Goal: Task Accomplishment & Management: Use online tool/utility

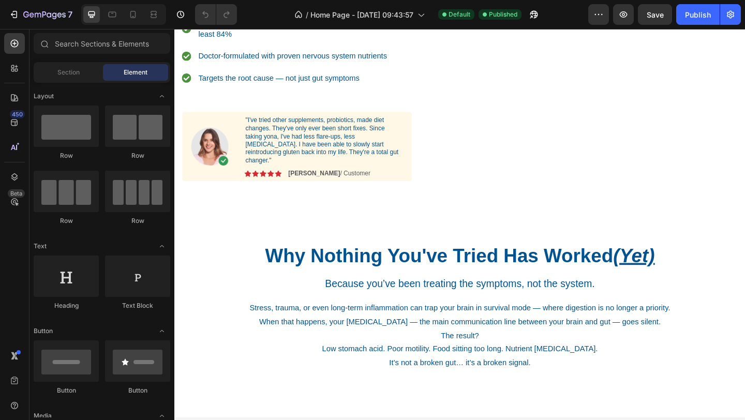
scroll to position [281, 0]
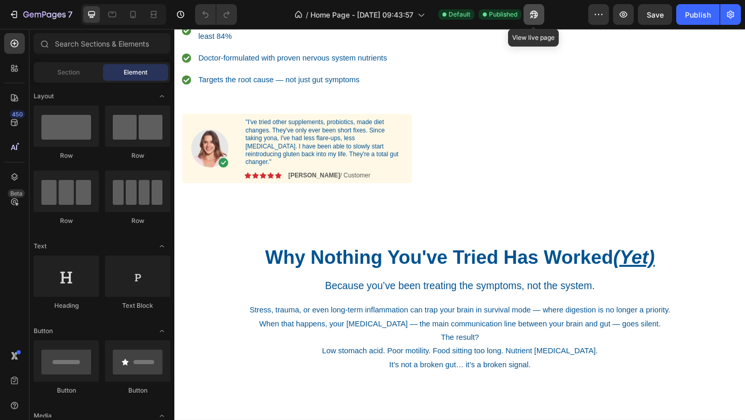
click at [530, 10] on icon "button" at bounding box center [533, 14] width 10 height 10
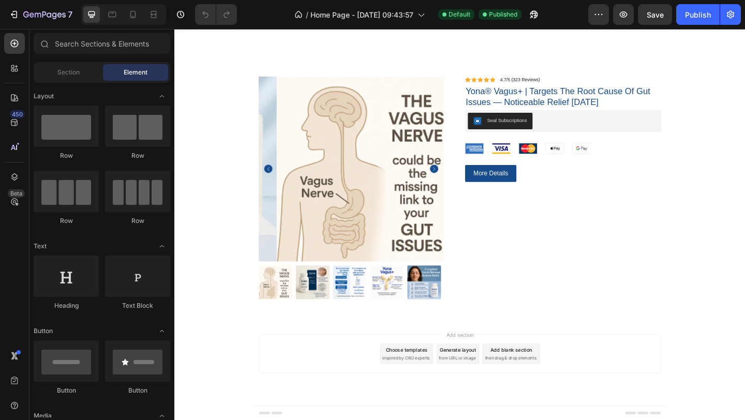
scroll to position [2331, 0]
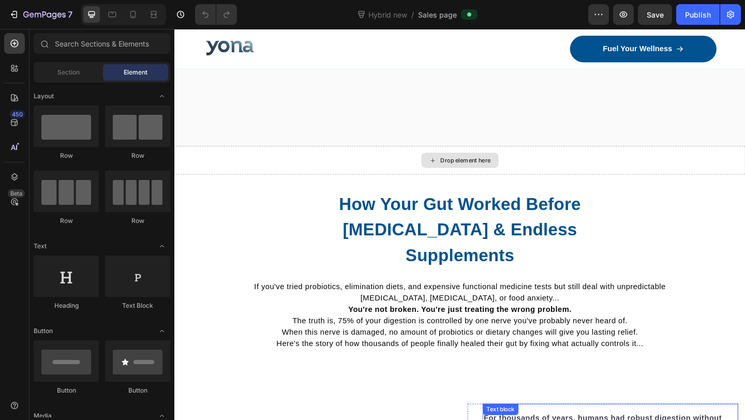
scroll to position [411, 0]
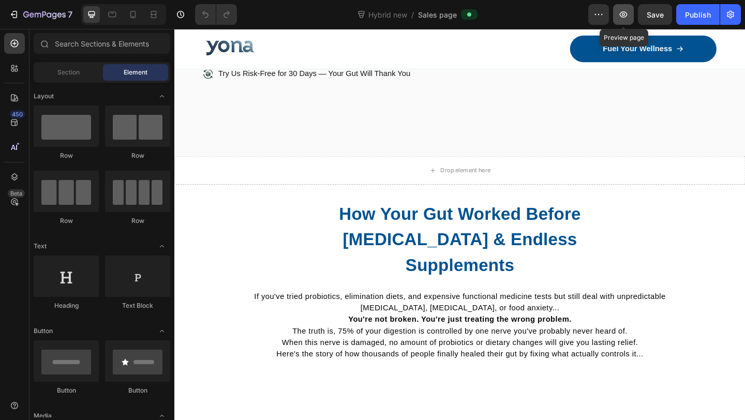
click at [633, 13] on button "button" at bounding box center [623, 14] width 21 height 21
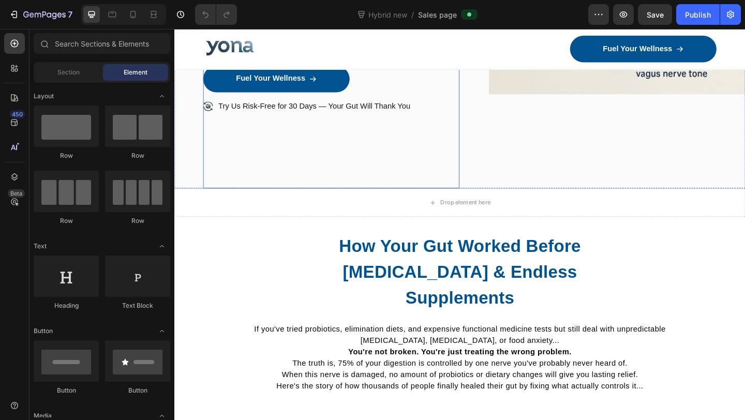
scroll to position [394, 0]
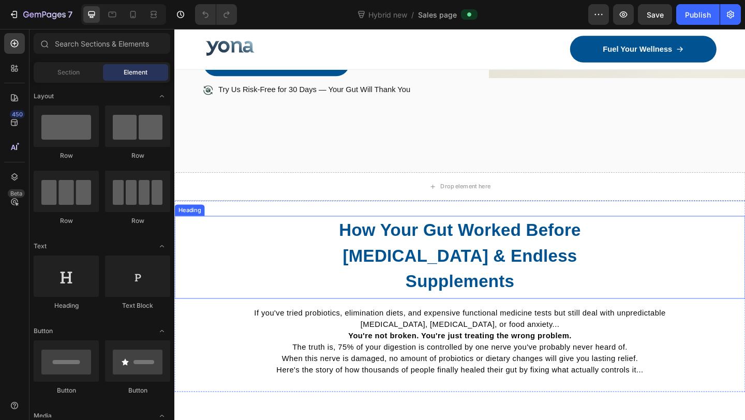
click at [314, 239] on div "How Your Gut Worked Before Chronic Stress & Endless Supplements" at bounding box center [484, 275] width 621 height 86
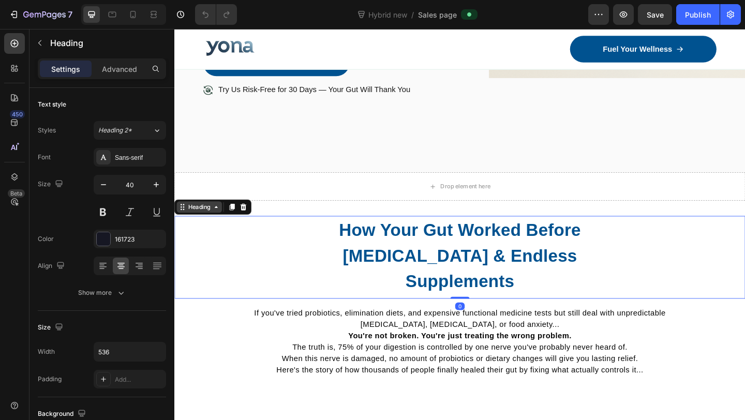
click at [199, 229] on div "Heading" at bounding box center [201, 222] width 49 height 12
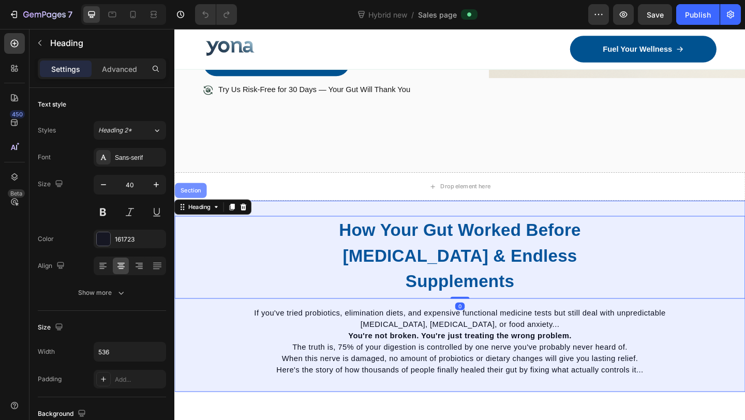
click at [195, 204] on div "Section" at bounding box center [192, 204] width 26 height 6
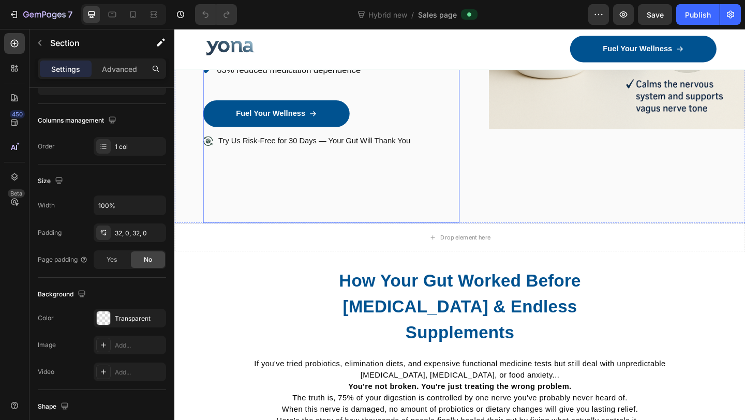
scroll to position [427, 0]
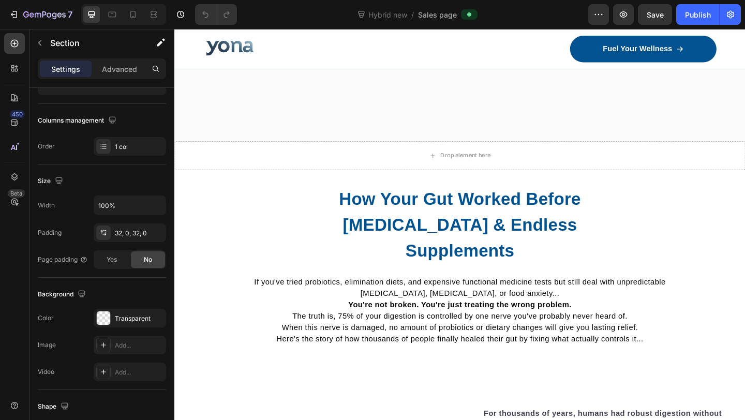
click at [324, 192] on div "How Your Gut Worked Before Chronic Stress & Endless Supplements Heading If you'…" at bounding box center [484, 286] width 621 height 208
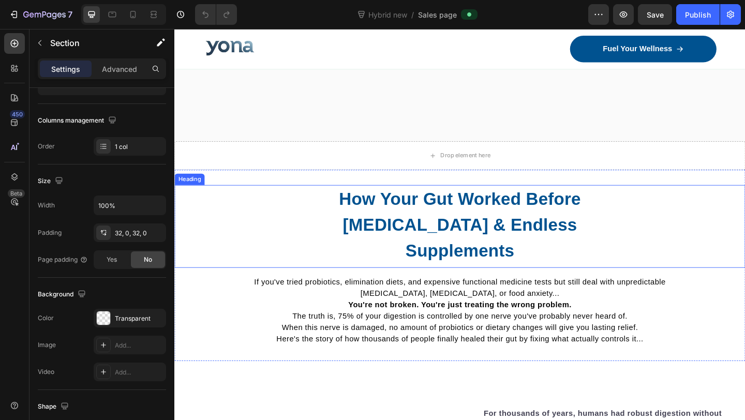
click at [291, 239] on div "How Your Gut Worked Before Chronic Stress & Endless Supplements" at bounding box center [484, 242] width 621 height 86
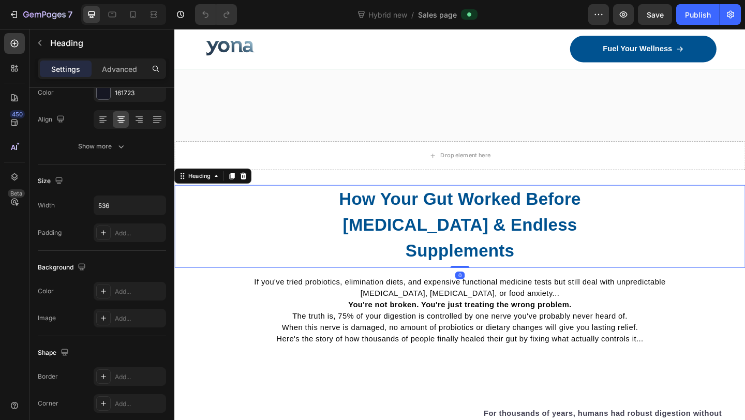
scroll to position [0, 0]
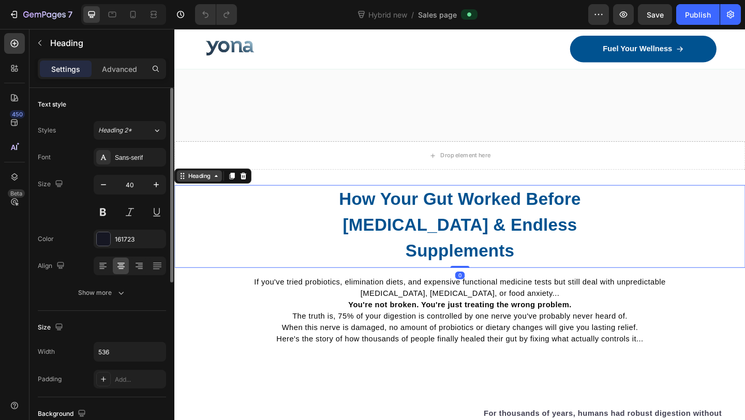
click at [213, 193] on div "Heading" at bounding box center [201, 188] width 28 height 9
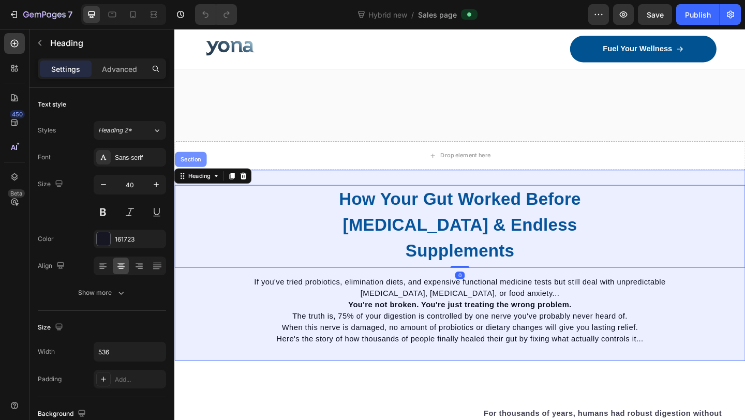
click at [198, 174] on div "Section" at bounding box center [192, 171] width 26 height 6
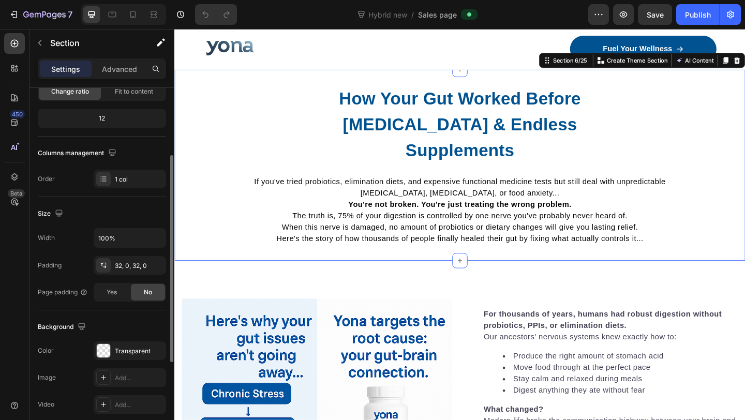
scroll to position [115, 0]
click at [119, 349] on div "Transparent" at bounding box center [130, 349] width 30 height 9
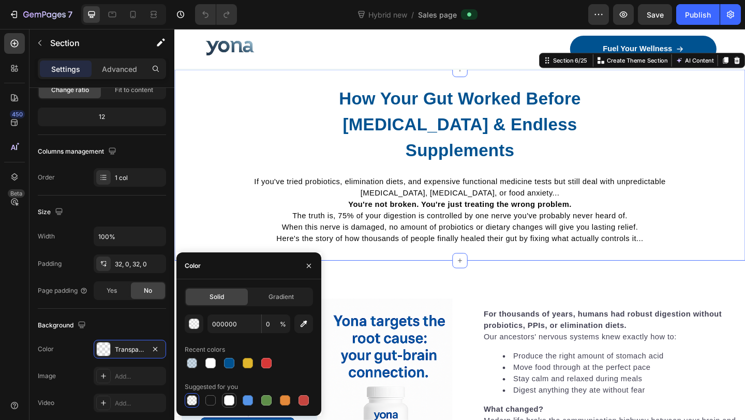
click at [231, 399] on div at bounding box center [229, 400] width 10 height 10
type input "FFFFFF"
type input "100"
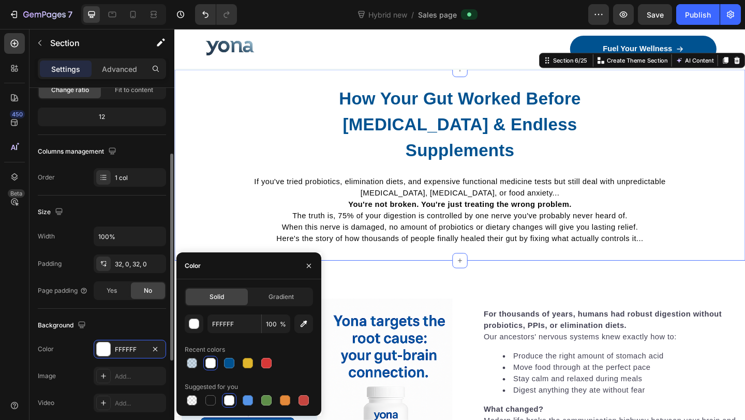
click at [128, 326] on div "Background" at bounding box center [102, 325] width 128 height 17
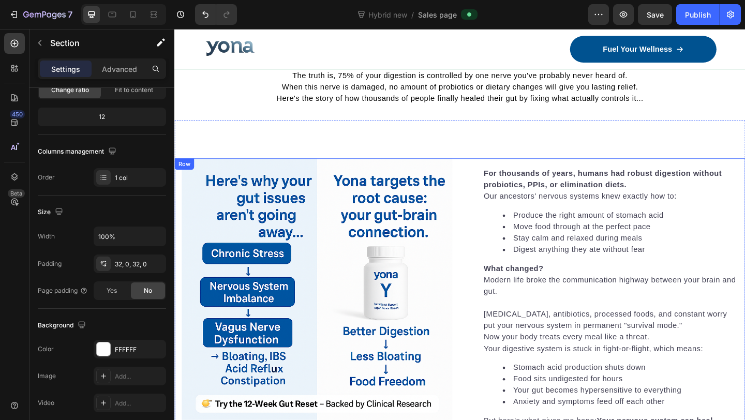
scroll to position [644, 0]
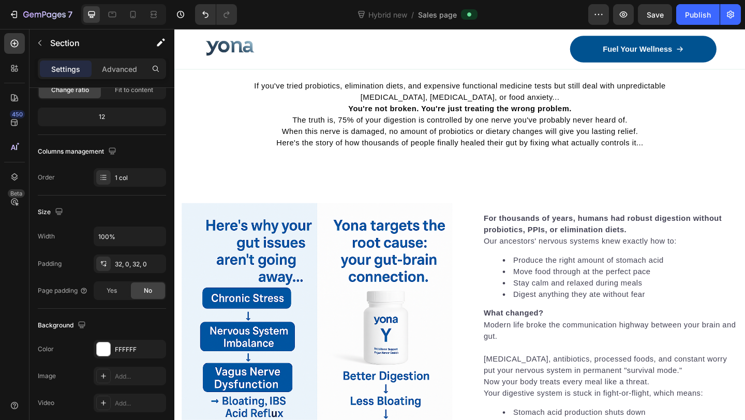
click at [0, 180] on div "450 Beta" at bounding box center [14, 224] width 29 height 391
click at [13, 179] on icon at bounding box center [14, 176] width 7 height 7
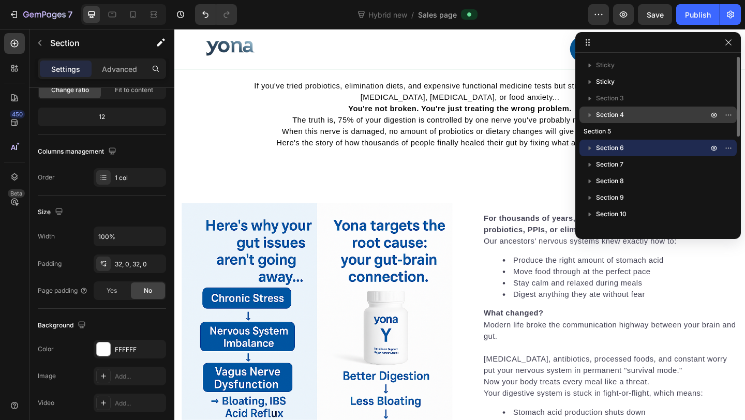
click at [610, 113] on span "Section 4" at bounding box center [610, 115] width 28 height 10
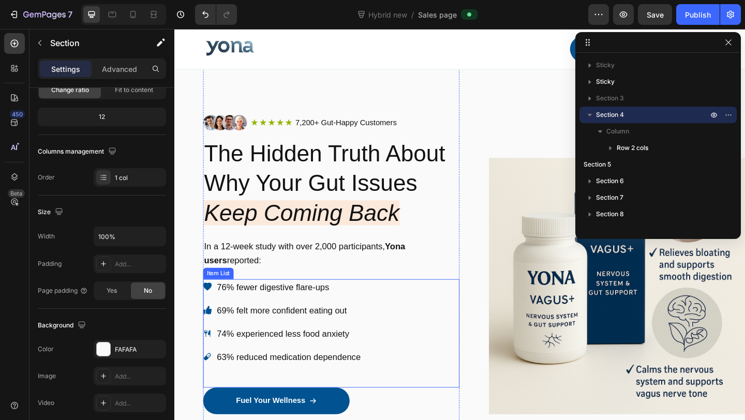
scroll to position [29, 0]
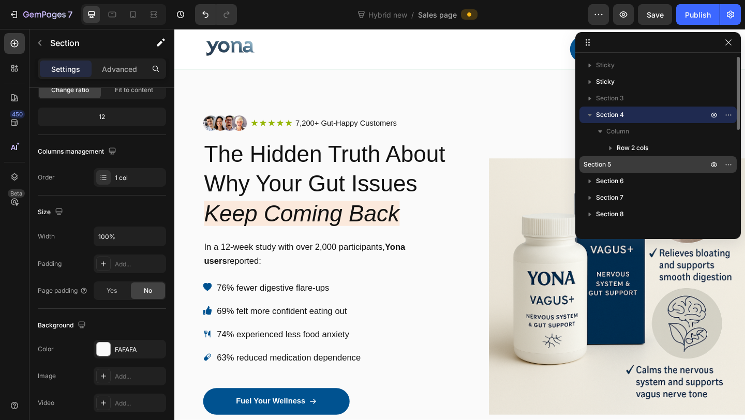
click at [605, 164] on span "Section 5" at bounding box center [596, 164] width 27 height 10
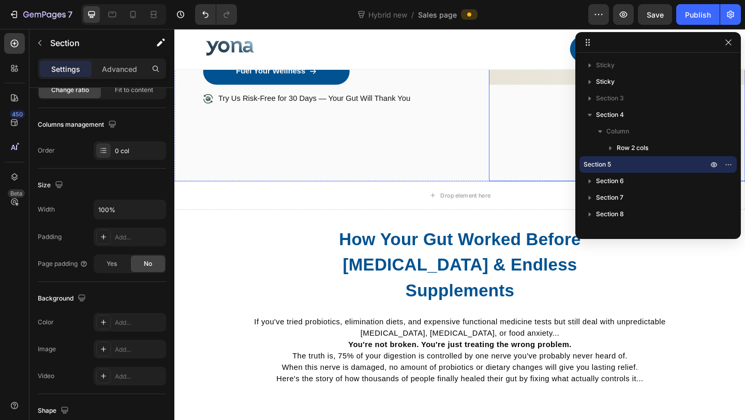
scroll to position [366, 0]
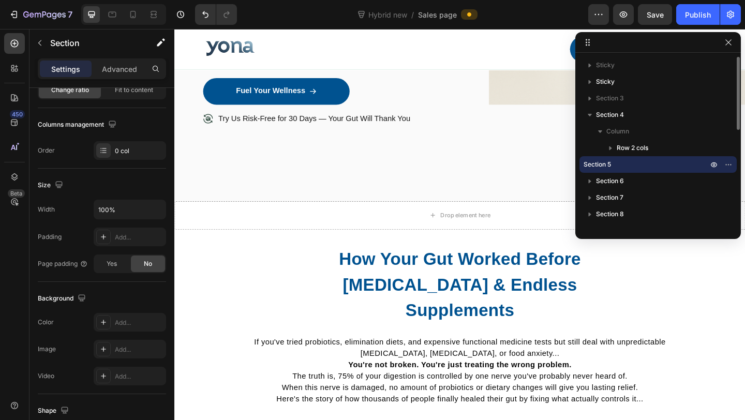
click at [606, 163] on span "Section 5" at bounding box center [596, 164] width 27 height 10
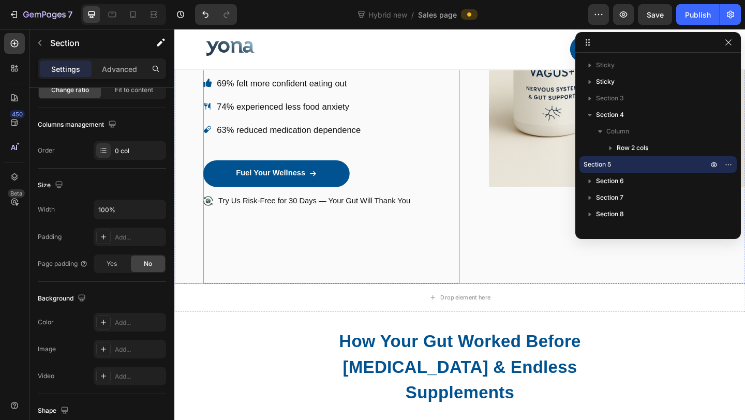
scroll to position [246, 0]
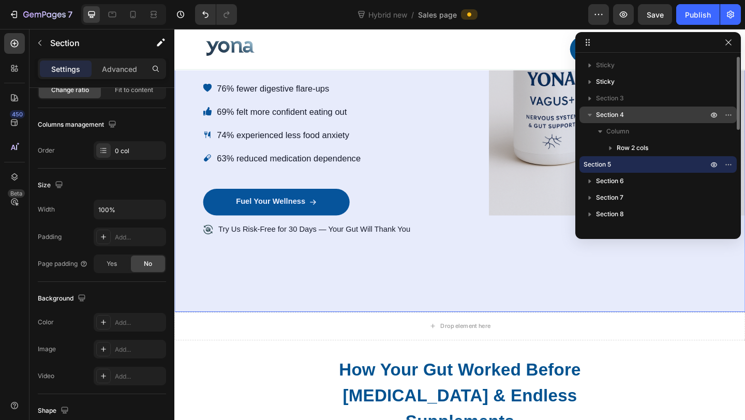
click at [586, 115] on icon "button" at bounding box center [589, 115] width 10 height 10
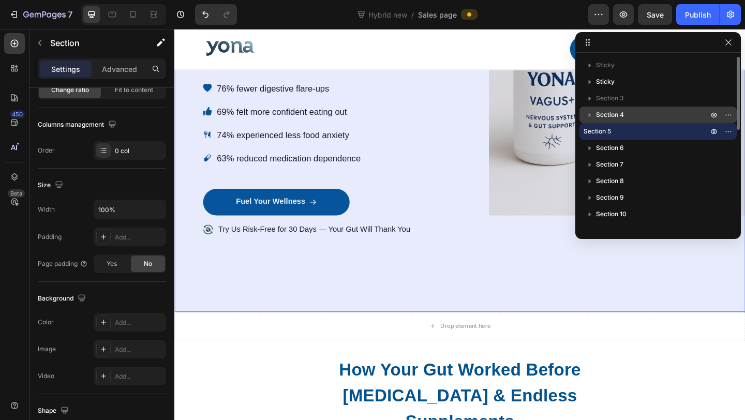
click at [602, 115] on span "Section 4" at bounding box center [610, 115] width 28 height 10
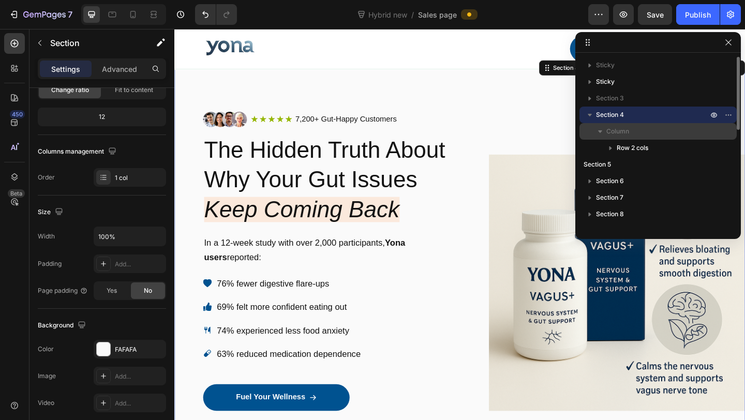
scroll to position [29, 0]
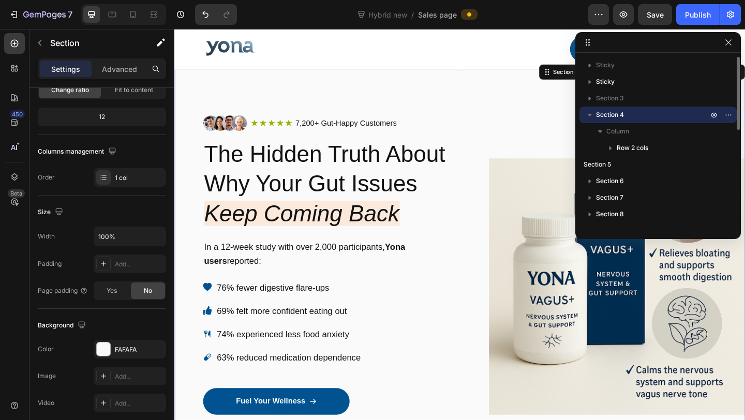
click at [590, 115] on icon "button" at bounding box center [589, 115] width 4 height 3
click at [601, 146] on span "Section 6" at bounding box center [610, 148] width 28 height 10
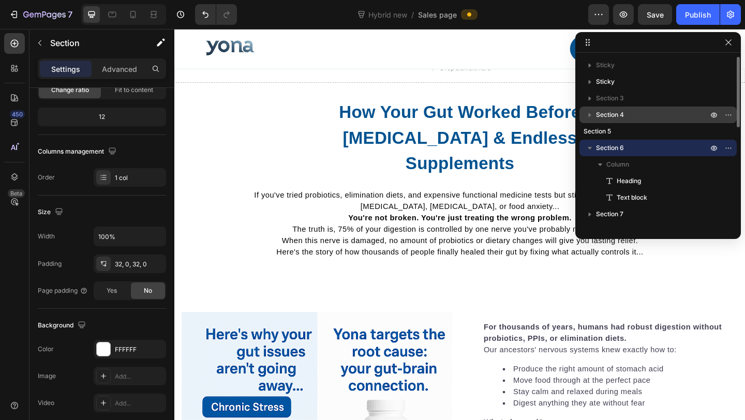
scroll to position [547, 0]
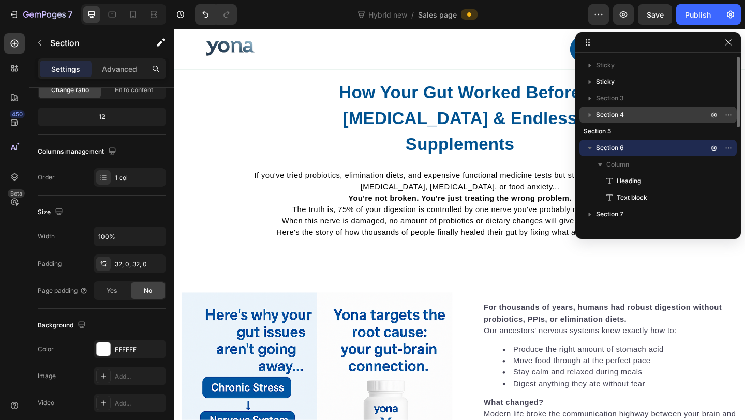
click at [587, 144] on icon "button" at bounding box center [589, 148] width 10 height 10
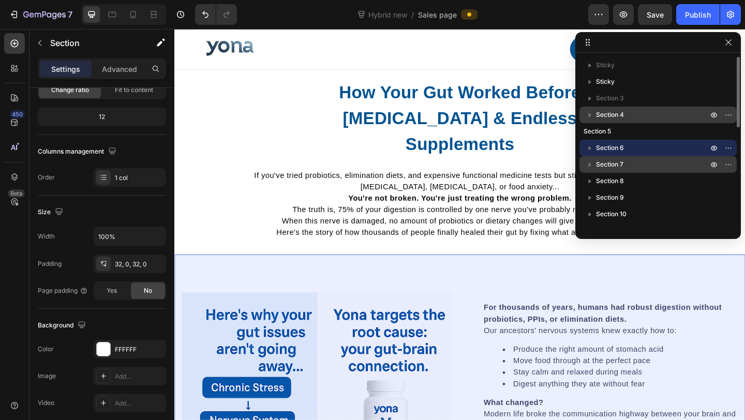
click at [613, 168] on span "Section 7" at bounding box center [609, 164] width 27 height 10
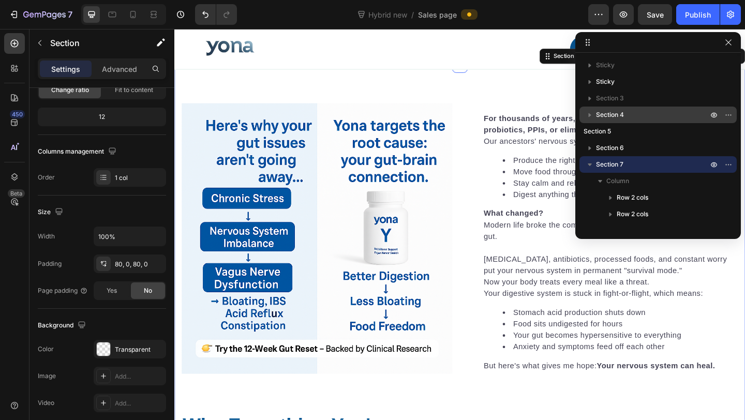
scroll to position [755, 0]
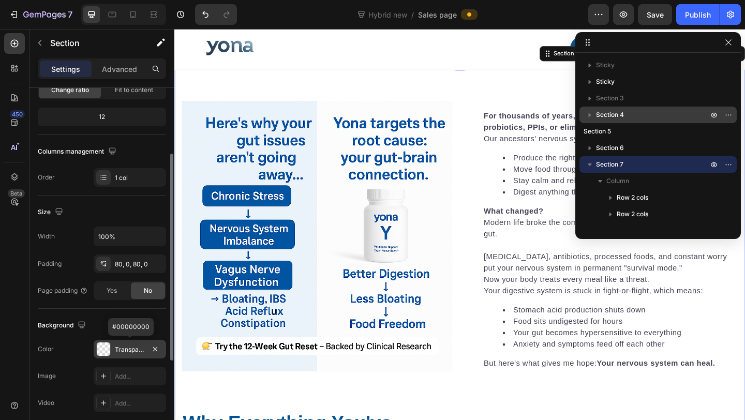
click at [125, 349] on div "Transparent" at bounding box center [130, 349] width 30 height 9
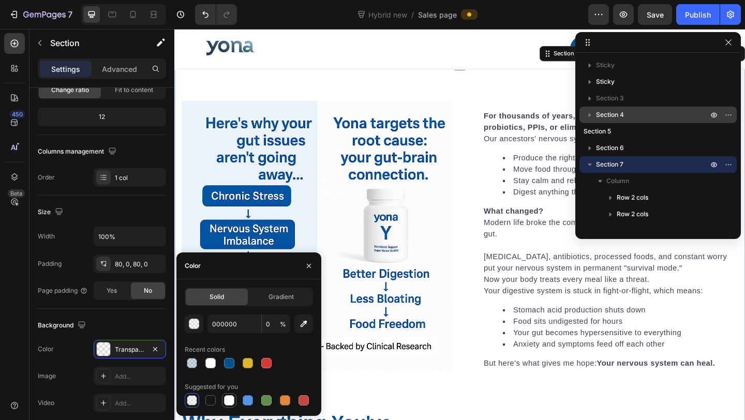
click at [229, 397] on div at bounding box center [229, 400] width 10 height 10
type input "FFFFFF"
type input "100"
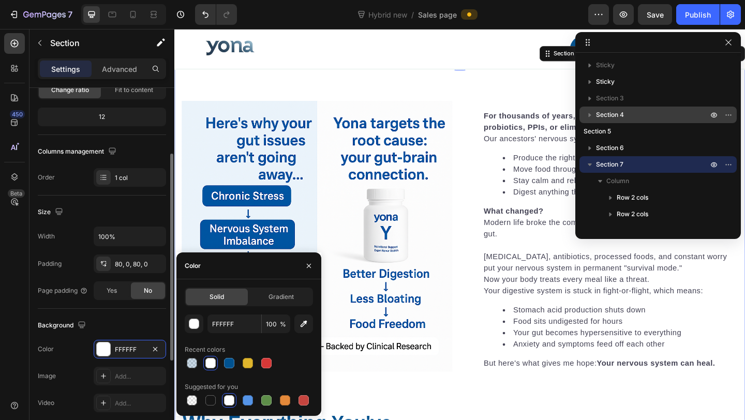
click at [134, 214] on div "Size" at bounding box center [102, 212] width 128 height 17
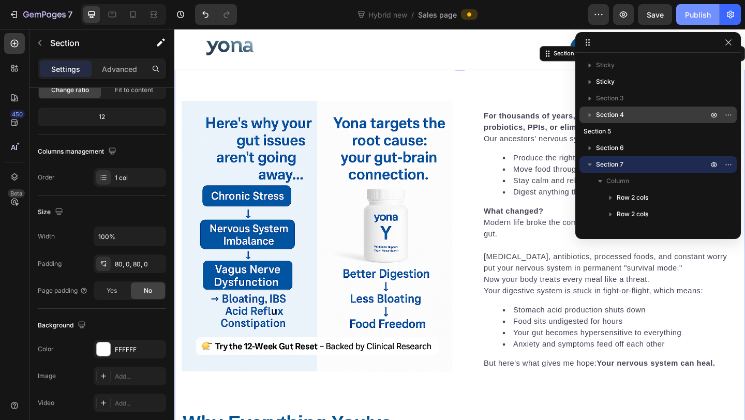
click at [699, 16] on div "Publish" at bounding box center [698, 14] width 26 height 11
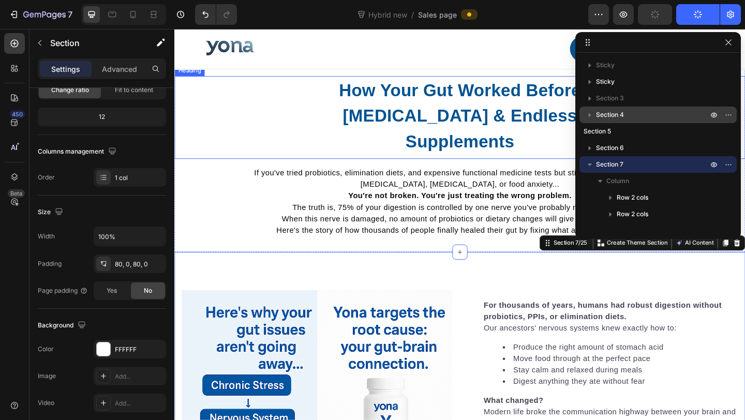
scroll to position [541, 0]
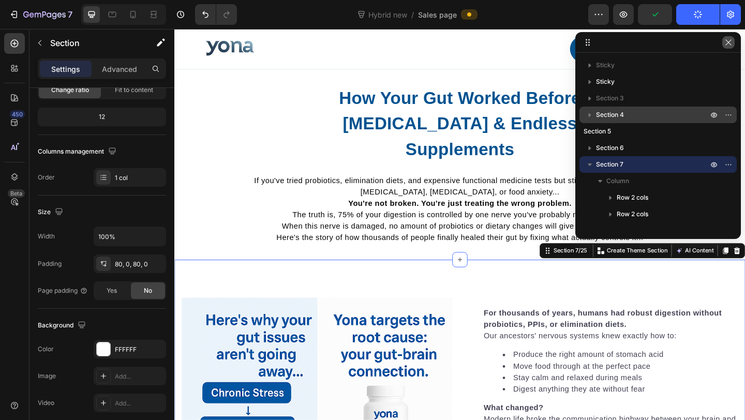
click at [724, 46] on icon "button" at bounding box center [728, 42] width 8 height 8
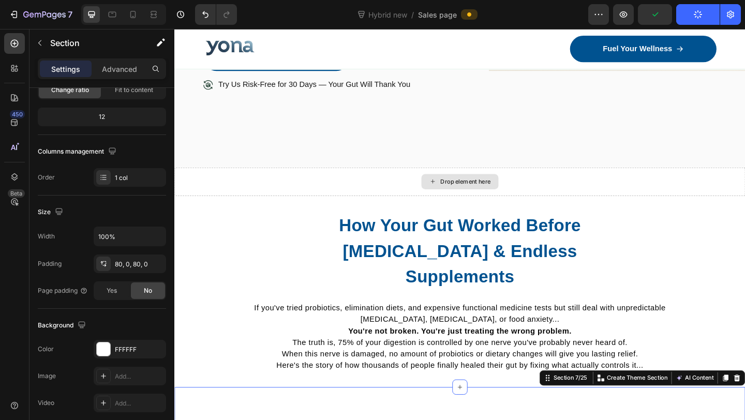
scroll to position [413, 0]
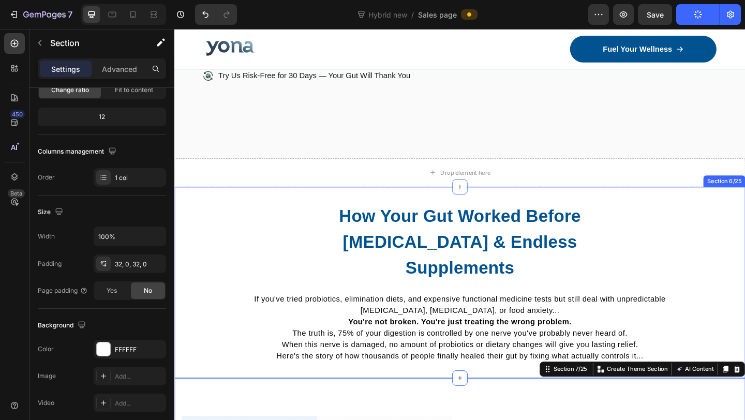
click at [405, 213] on div "How Your Gut Worked Before Chronic Stress & Endless Supplements Heading If you'…" at bounding box center [484, 305] width 621 height 208
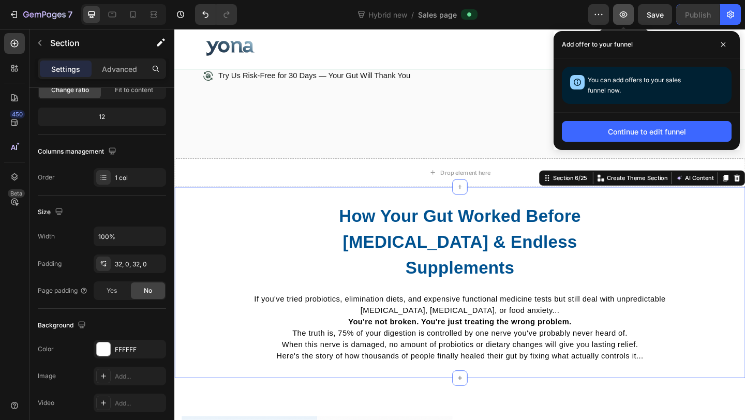
click at [620, 9] on icon "button" at bounding box center [623, 14] width 10 height 10
